Goal: Task Accomplishment & Management: Complete application form

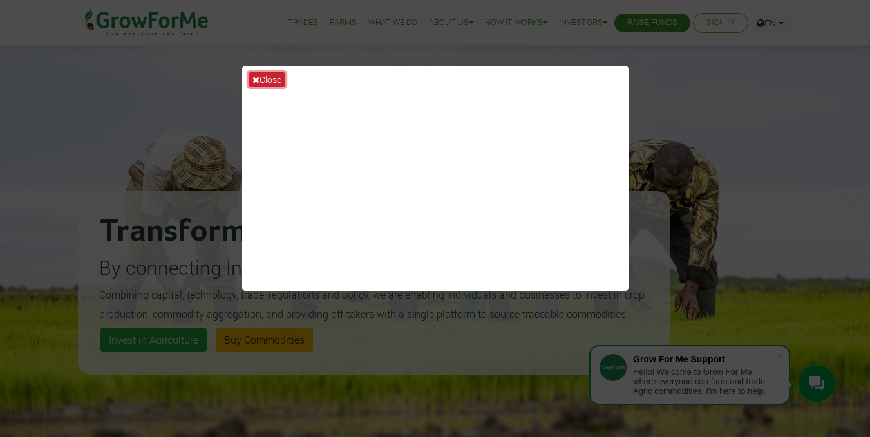
click at [266, 81] on button "Close" at bounding box center [267, 79] width 37 height 15
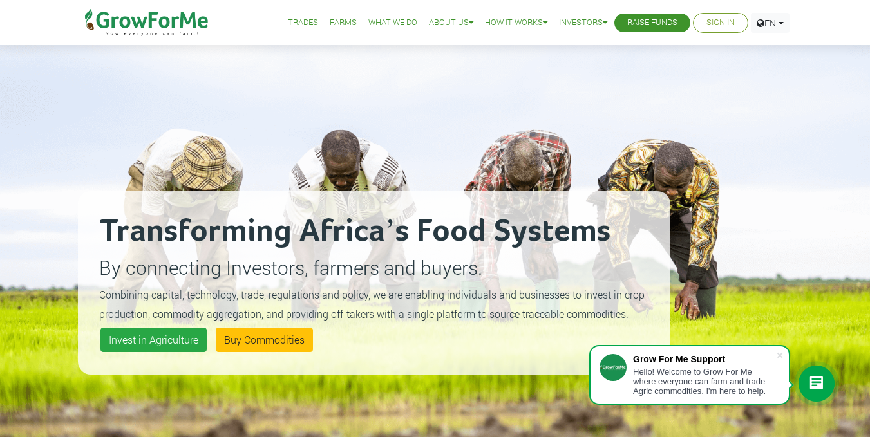
click at [711, 21] on link "Sign In" at bounding box center [721, 23] width 28 height 14
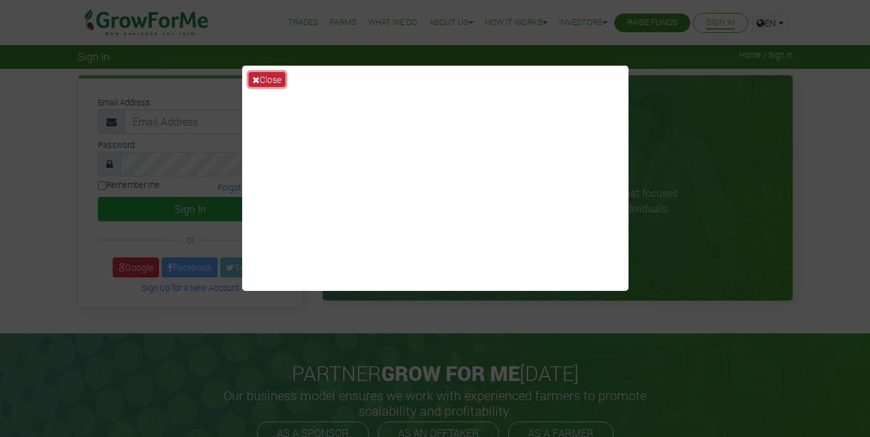
click at [274, 77] on button "Close" at bounding box center [267, 79] width 37 height 15
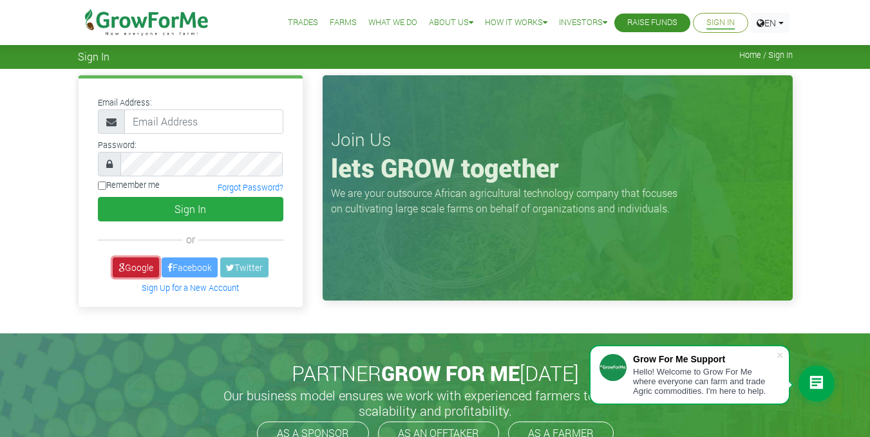
click at [119, 264] on icon at bounding box center [122, 268] width 6 height 9
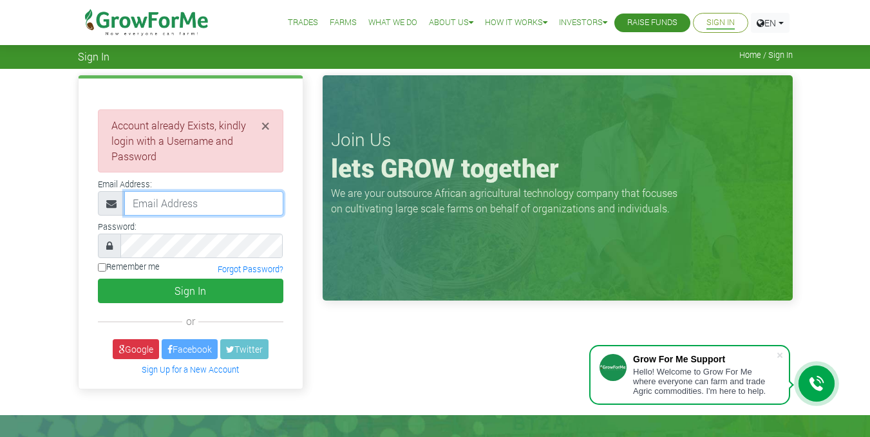
click at [229, 192] on input "email" at bounding box center [203, 203] width 159 height 24
type input "alexanderakwesintow@gmail.com"
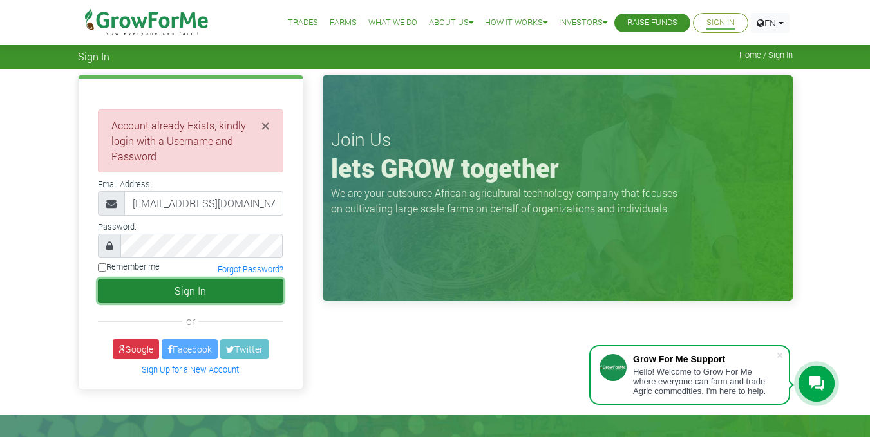
click at [224, 293] on button "Sign In" at bounding box center [191, 291] width 186 height 24
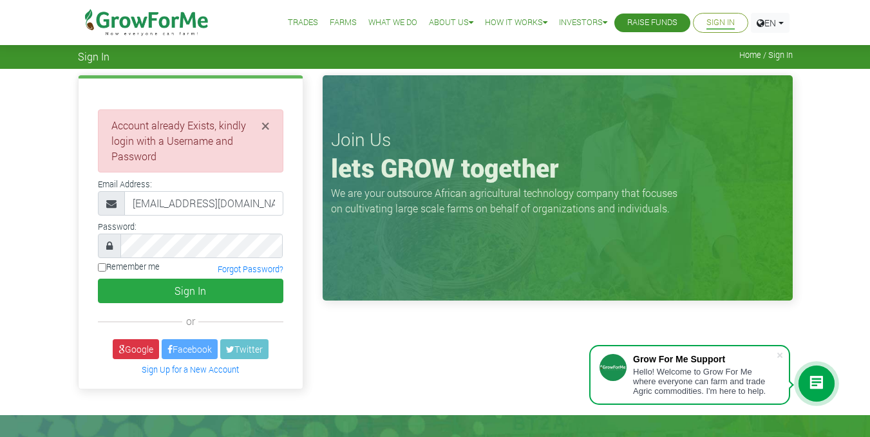
click at [144, 270] on label "Remember me" at bounding box center [129, 267] width 62 height 12
click at [106, 270] on input "Remember me" at bounding box center [102, 268] width 8 height 8
checkbox input "true"
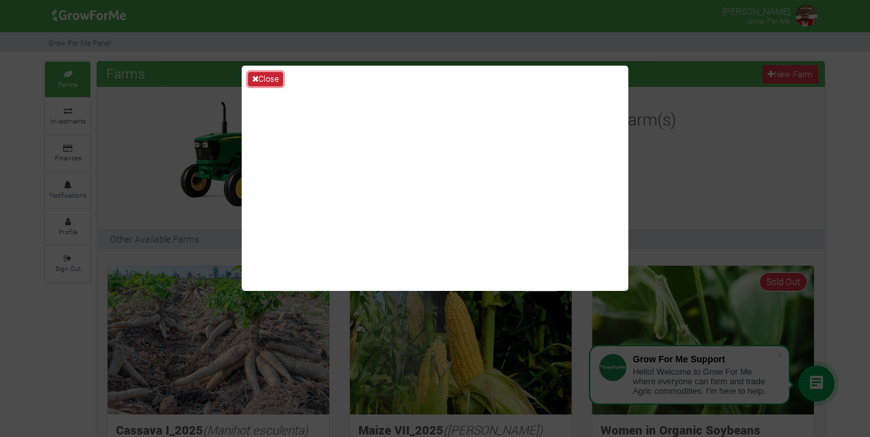
click at [254, 81] on icon at bounding box center [255, 79] width 6 height 8
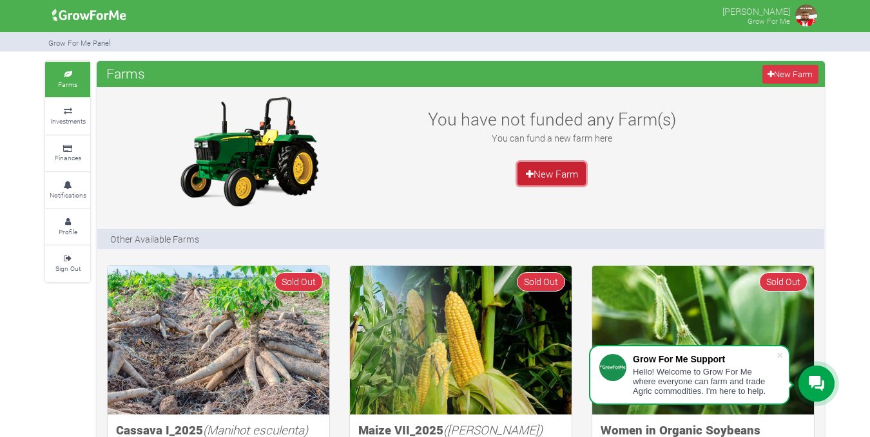
click at [537, 173] on link "New Farm" at bounding box center [551, 173] width 68 height 23
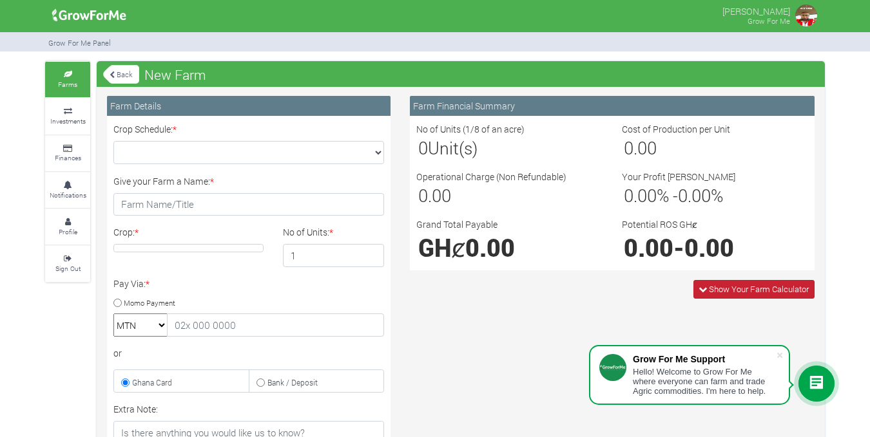
click at [740, 295] on span "Show Your Farm Calculator" at bounding box center [753, 289] width 121 height 19
